Goal: Task Accomplishment & Management: Use online tool/utility

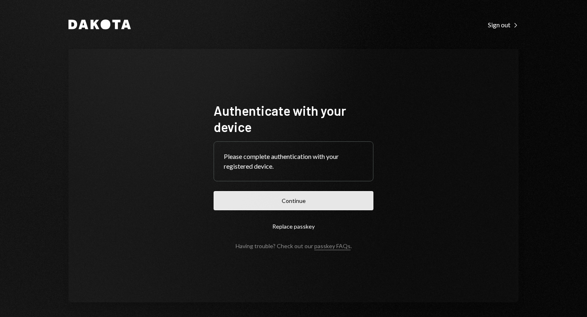
click at [290, 192] on button "Continue" at bounding box center [293, 200] width 160 height 19
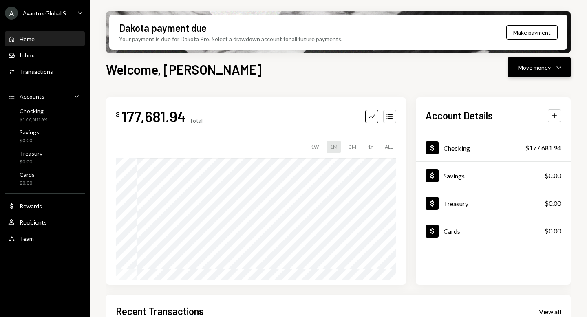
click at [526, 66] on div "Move money" at bounding box center [534, 67] width 33 height 9
click at [509, 88] on div "Send" at bounding box center [532, 92] width 59 height 9
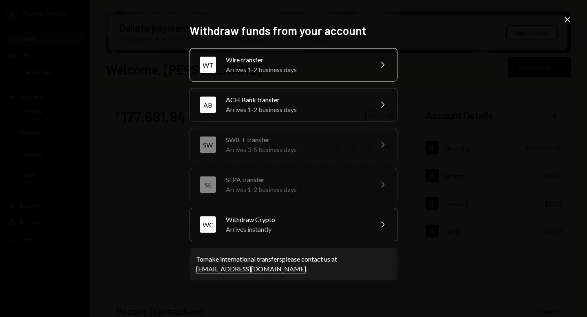
click at [304, 56] on div "Wire transfer" at bounding box center [297, 60] width 142 height 10
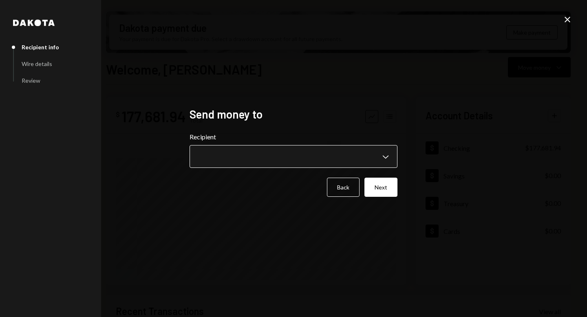
click at [286, 155] on body "A Avantux Global S... Caret Down Home Home Inbox Inbox Activities Transactions …" at bounding box center [293, 158] width 587 height 317
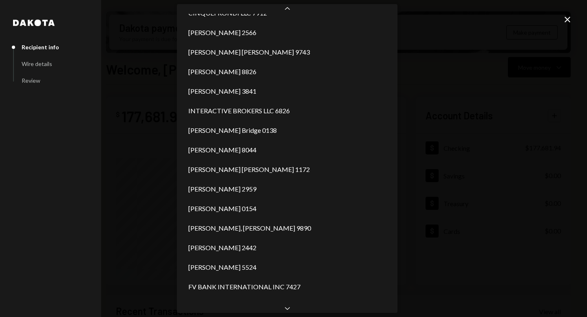
scroll to position [464, 0]
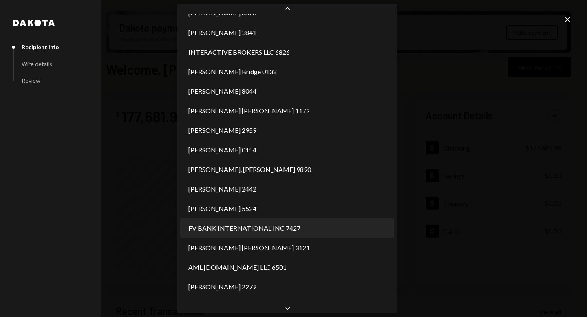
select select "**********"
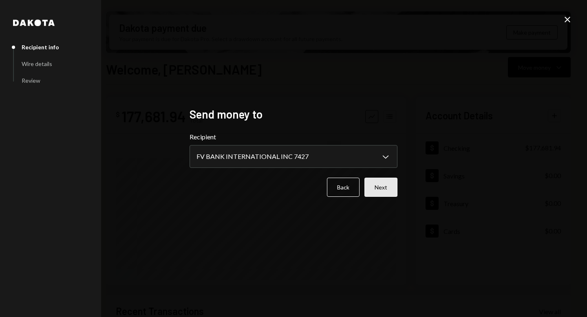
click at [374, 180] on button "Next" at bounding box center [380, 187] width 33 height 19
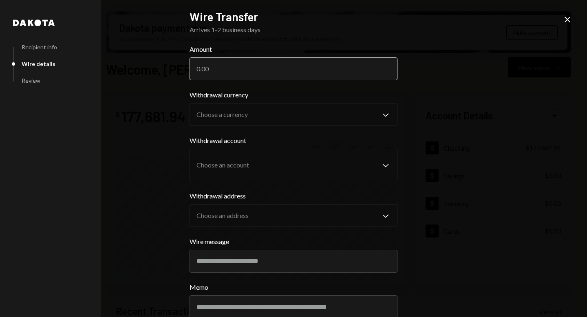
click at [272, 72] on input "Amount" at bounding box center [293, 68] width 208 height 23
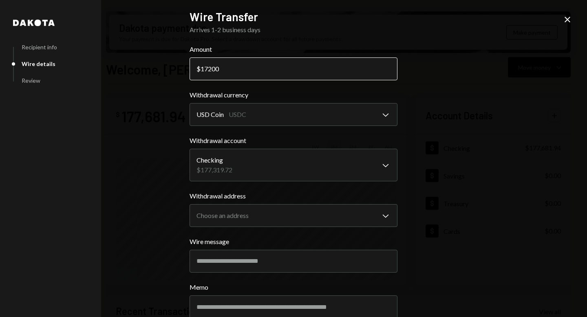
click at [209, 66] on input "17200" at bounding box center [293, 68] width 208 height 23
type input "171200"
click at [296, 107] on body "A Avantux Global S... Caret Down Home Home Inbox Inbox Activities Transactions …" at bounding box center [293, 158] width 587 height 317
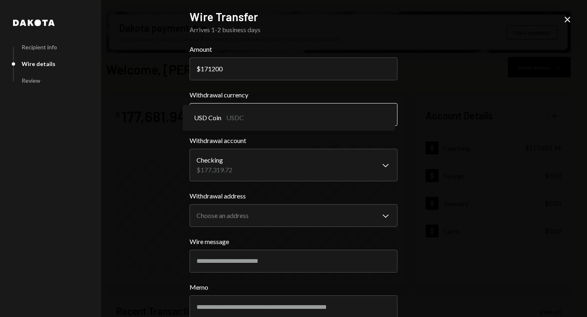
click at [296, 107] on div "USD Coin USDC" at bounding box center [289, 118] width 212 height 26
click at [273, 166] on body "A Avantux Global S... Caret Down Home Home Inbox Inbox Activities Transactions …" at bounding box center [293, 158] width 587 height 317
click at [271, 216] on body "A Avantux Global S... Caret Down Home Home Inbox Inbox Activities Transactions …" at bounding box center [293, 158] width 587 height 317
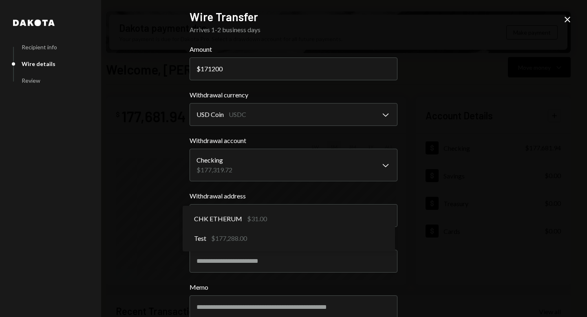
select select "**********"
drag, startPoint x: 254, startPoint y: 233, endPoint x: 258, endPoint y: 233, distance: 4.1
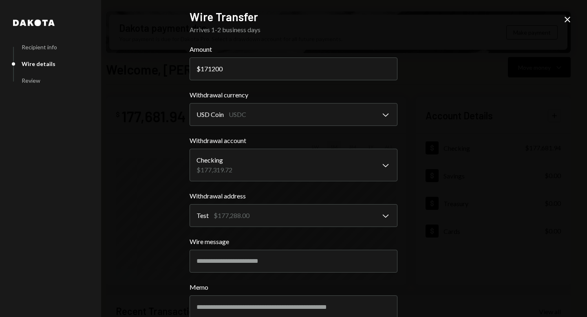
click at [423, 155] on div "**********" at bounding box center [293, 158] width 587 height 317
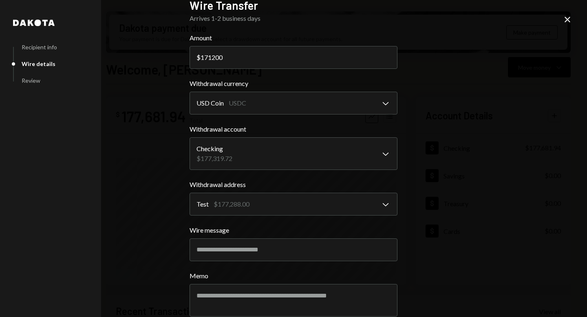
scroll to position [53, 0]
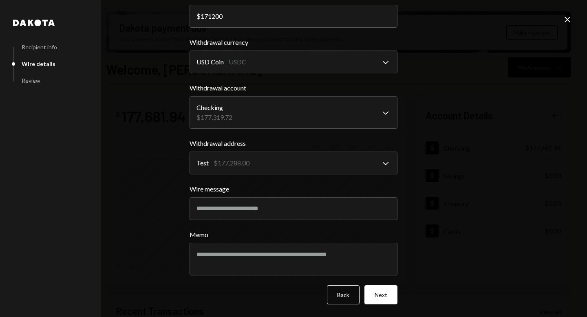
click at [317, 193] on label "Wire message" at bounding box center [293, 189] width 208 height 10
click at [317, 197] on input "Wire message" at bounding box center [293, 208] width 208 height 23
click at [315, 209] on input "Wire message" at bounding box center [293, 208] width 208 height 23
type input "**********"
click at [384, 299] on button "Next" at bounding box center [380, 294] width 33 height 19
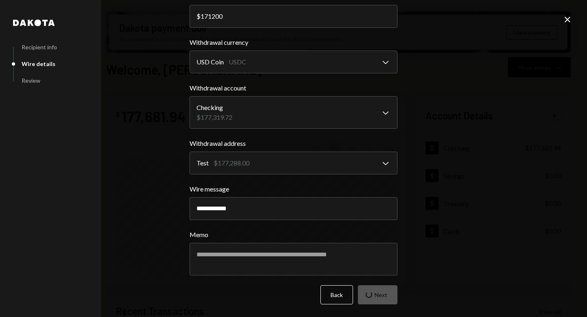
scroll to position [0, 0]
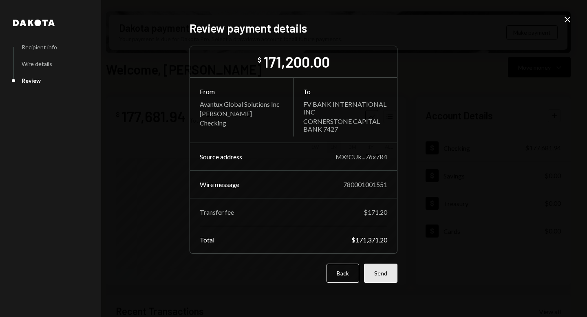
click at [384, 274] on button "Send" at bounding box center [380, 273] width 33 height 19
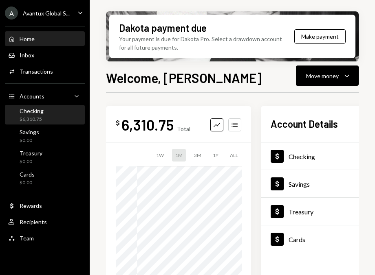
click at [48, 114] on div "Checking $6,310.75" at bounding box center [44, 115] width 73 height 15
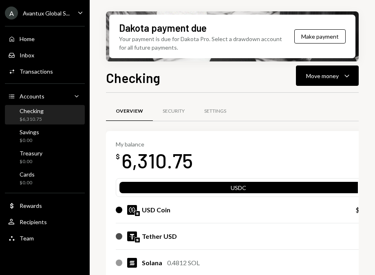
click at [55, 12] on div "Avantux Global S..." at bounding box center [46, 13] width 47 height 7
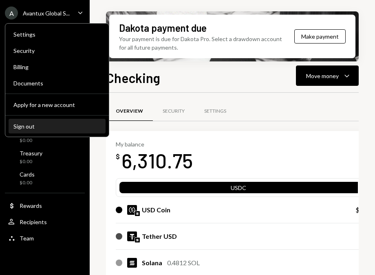
click at [36, 125] on div "Sign out" at bounding box center [56, 126] width 87 height 7
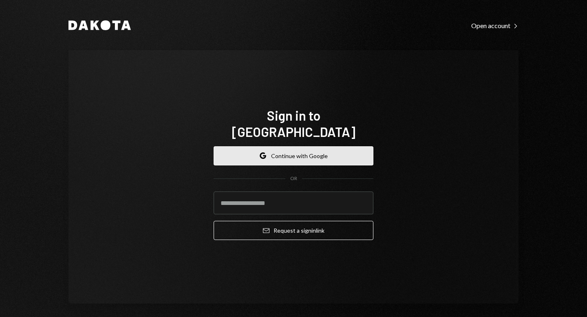
click at [276, 155] on button "Google Continue with Google" at bounding box center [293, 155] width 160 height 19
